Goal: Task Accomplishment & Management: Use online tool/utility

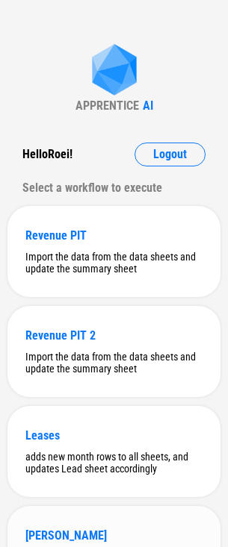
click at [105, 535] on div "[PERSON_NAME]" at bounding box center [113, 536] width 177 height 14
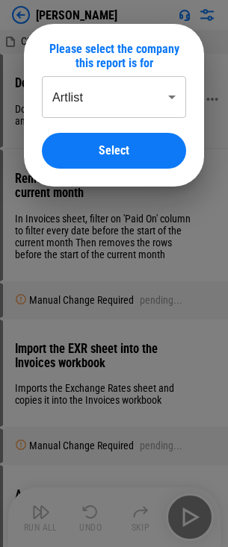
click at [121, 140] on button "Select" at bounding box center [114, 151] width 144 height 36
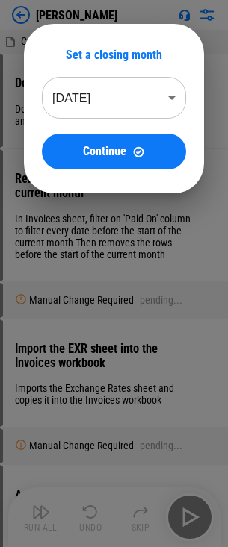
click at [169, 92] on body "Dunning CB AL open invoice.xlsx Download workbooks from Netsuite Downloads ARAg…" at bounding box center [114, 273] width 228 height 547
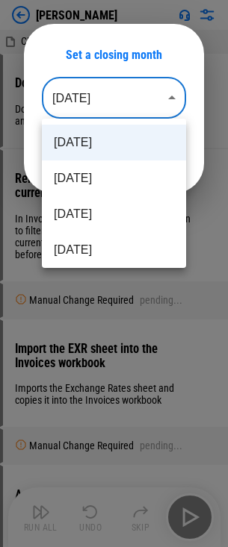
click at [137, 205] on li "[DATE]" at bounding box center [114, 214] width 144 height 36
type input "********"
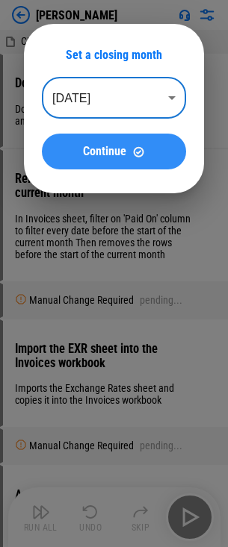
click at [120, 146] on span "Continue" at bounding box center [104, 152] width 43 height 12
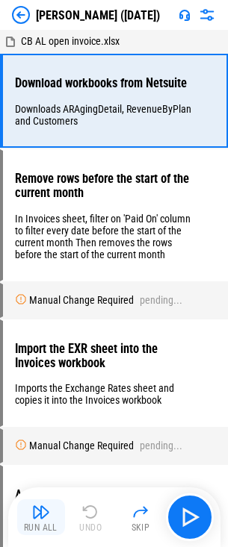
click at [46, 520] on img "button" at bounding box center [41, 512] width 18 height 18
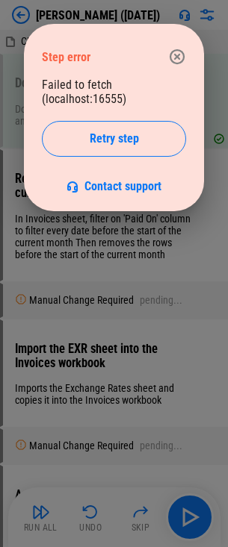
click at [181, 61] on icon "button" at bounding box center [177, 57] width 18 height 18
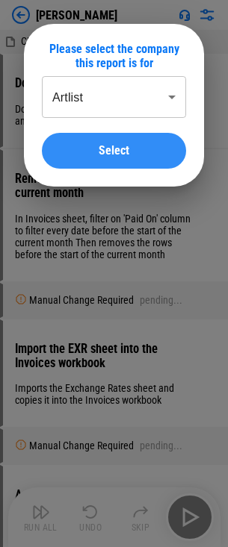
click at [134, 153] on div "Select" at bounding box center [114, 151] width 108 height 12
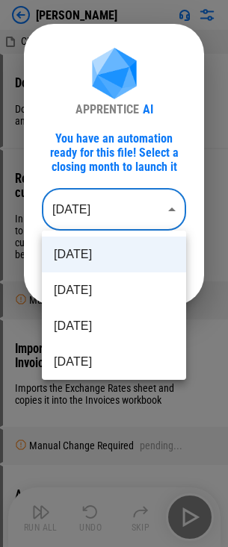
click at [128, 217] on body "[PERSON_NAME] AL open invoices_[DATE] 11_57(1).xlsx Download workbooks from Net…" at bounding box center [114, 273] width 228 height 547
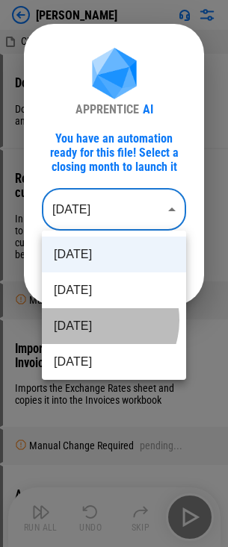
click at [93, 320] on li "[DATE]" at bounding box center [114, 326] width 144 height 36
type input "********"
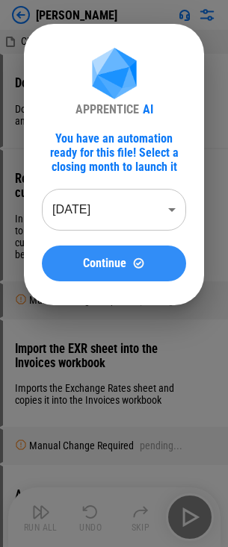
click at [108, 250] on button "Continue" at bounding box center [114, 264] width 144 height 36
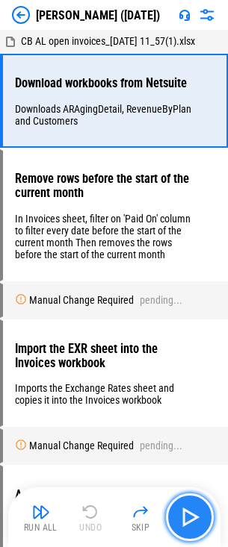
click at [186, 520] on img "button" at bounding box center [190, 517] width 24 height 24
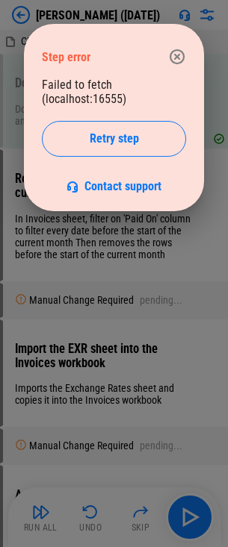
click at [180, 57] on icon "button" at bounding box center [177, 57] width 18 height 18
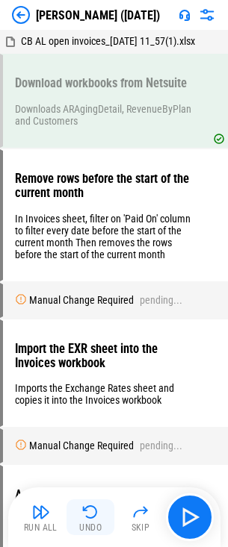
click at [102, 518] on button "Undo" at bounding box center [90, 517] width 48 height 36
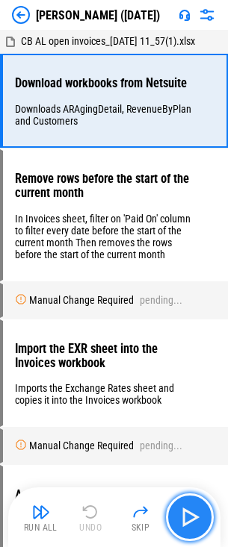
click at [185, 508] on img "button" at bounding box center [190, 517] width 24 height 24
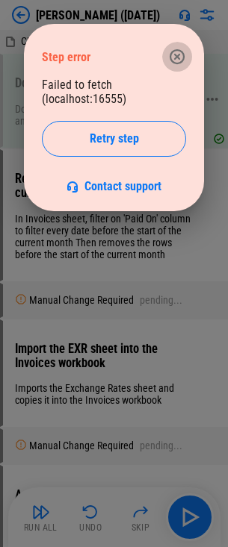
click at [176, 63] on icon "button" at bounding box center [177, 57] width 18 height 18
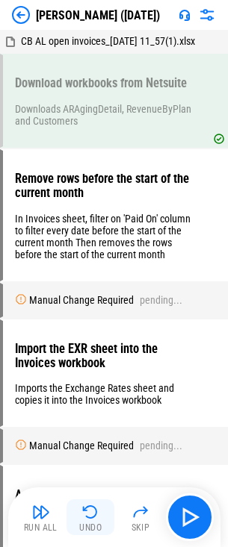
click at [99, 527] on div "Undo" at bounding box center [90, 527] width 22 height 9
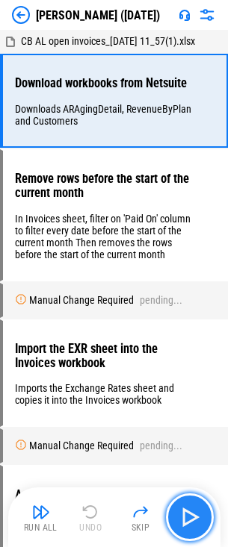
click at [180, 514] on img "button" at bounding box center [190, 517] width 24 height 24
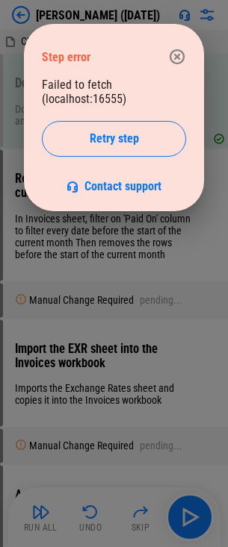
drag, startPoint x: 185, startPoint y: 58, endPoint x: 177, endPoint y: 46, distance: 14.5
click at [185, 58] on icon "button" at bounding box center [177, 57] width 18 height 18
